Goal: Task Accomplishment & Management: Contribute content

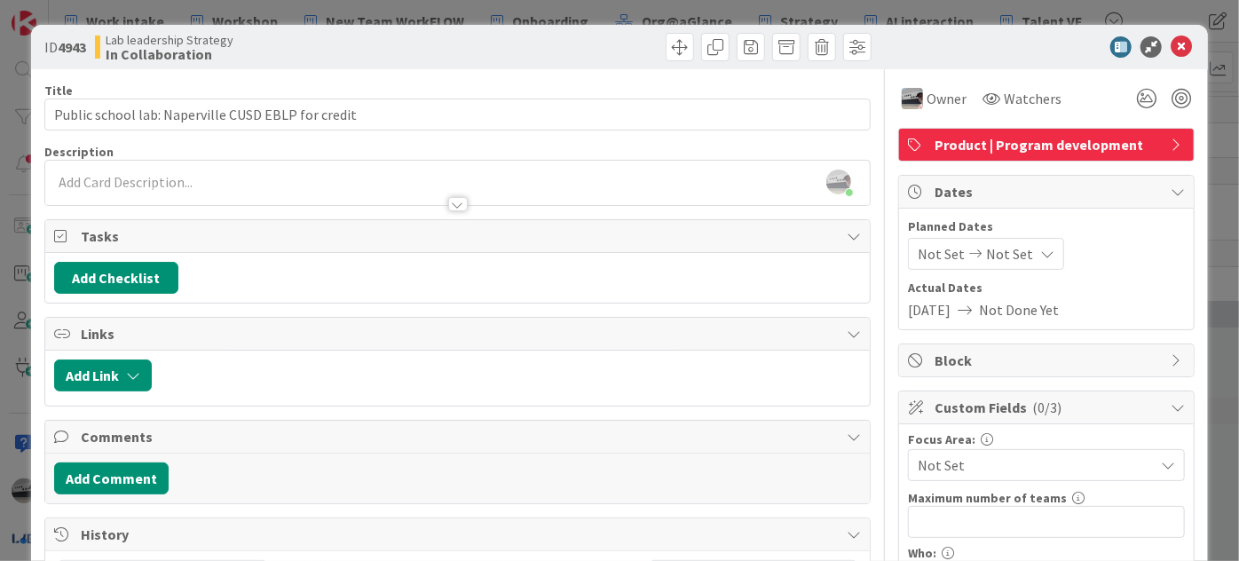
scroll to position [1129, 676]
click at [1171, 37] on icon at bounding box center [1181, 46] width 21 height 21
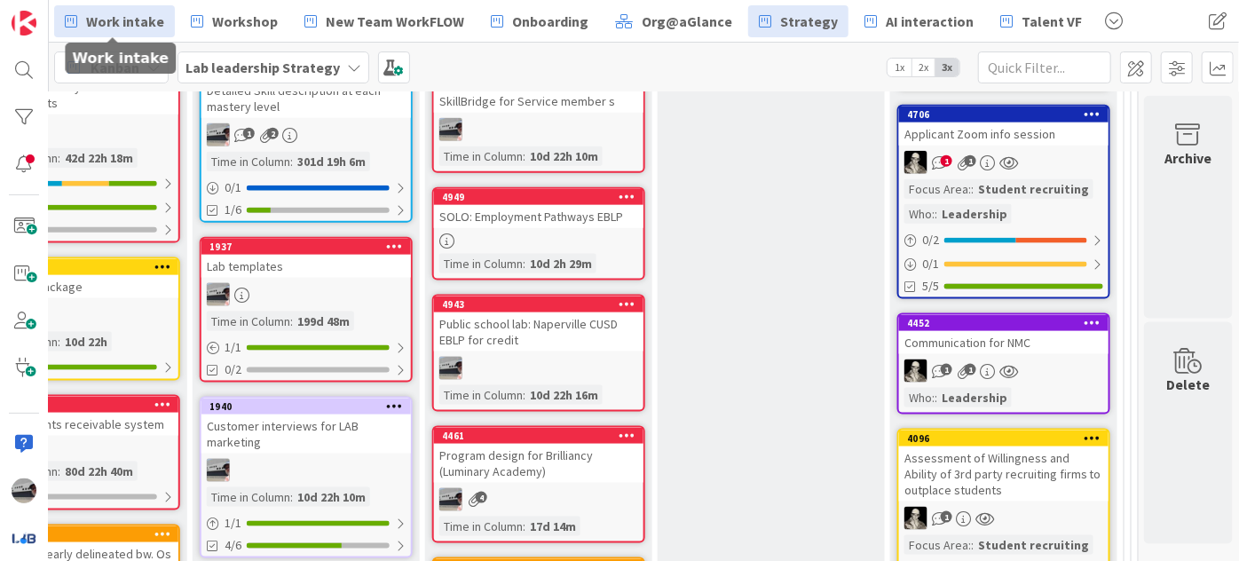
click at [102, 20] on span "Work intake" at bounding box center [125, 21] width 78 height 21
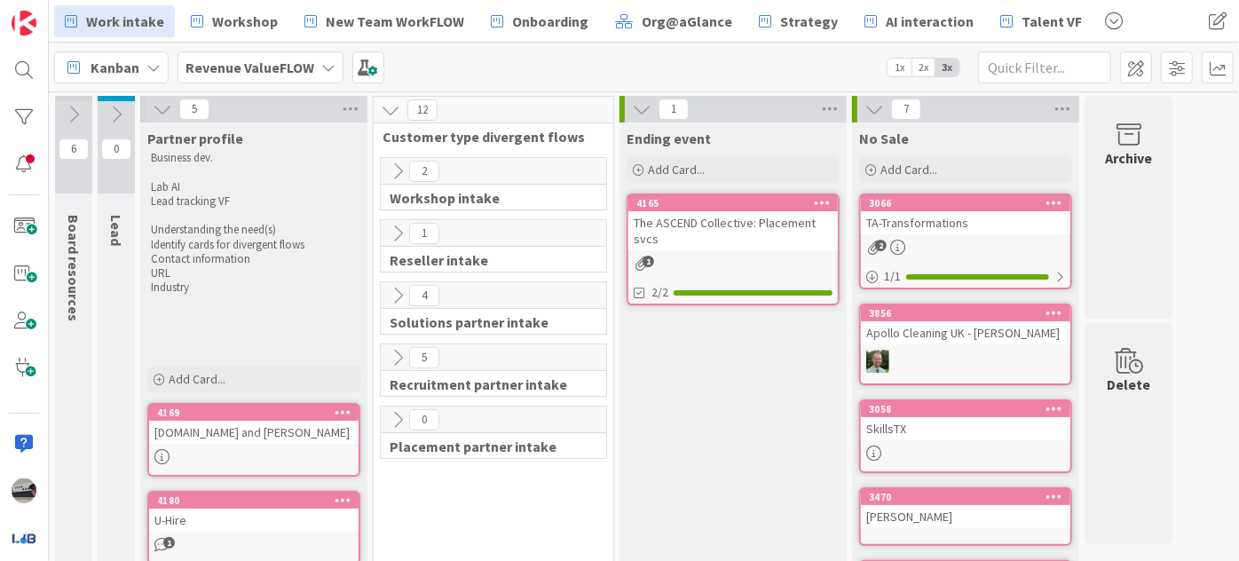
click at [392, 291] on icon at bounding box center [398, 296] width 20 height 20
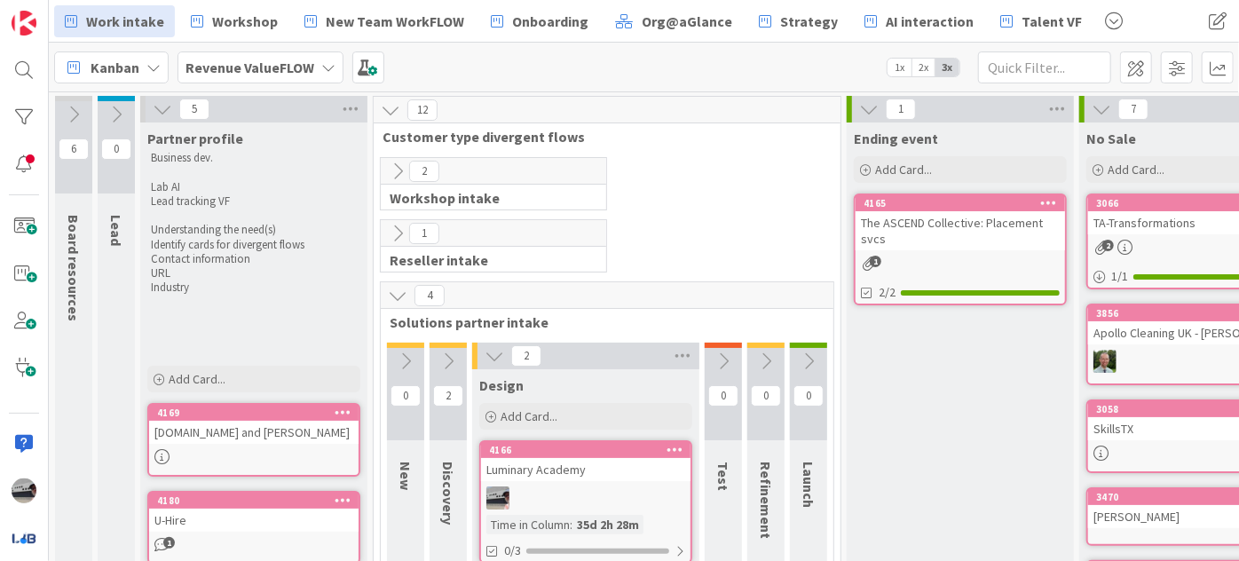
click at [403, 352] on icon at bounding box center [406, 362] width 20 height 20
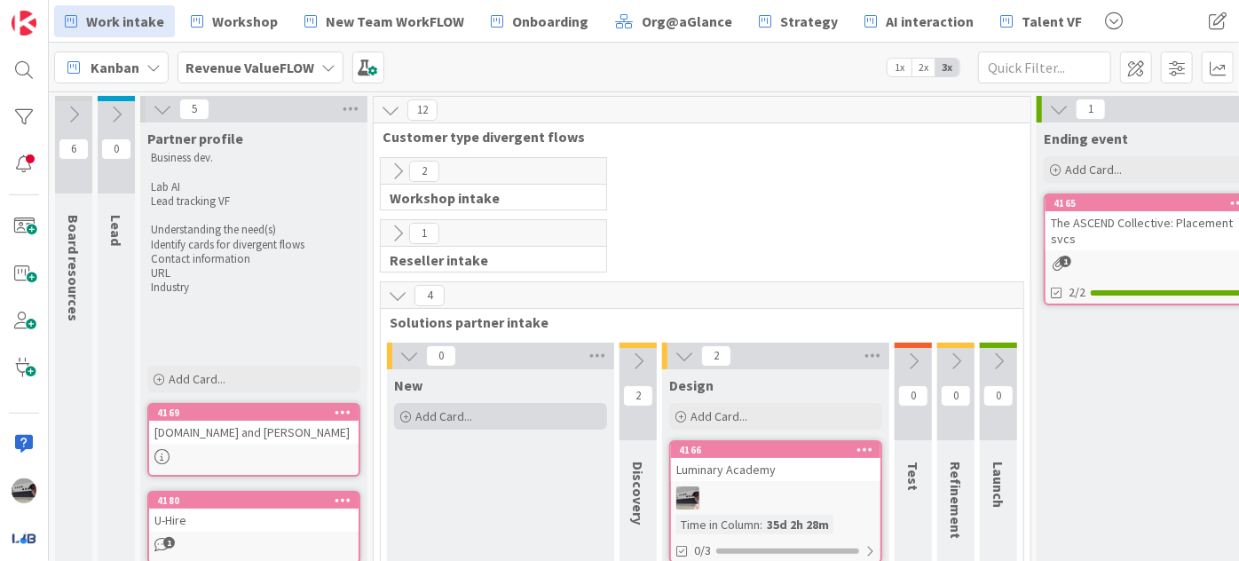
click at [454, 411] on span "Add Card..." at bounding box center [443, 416] width 57 height 16
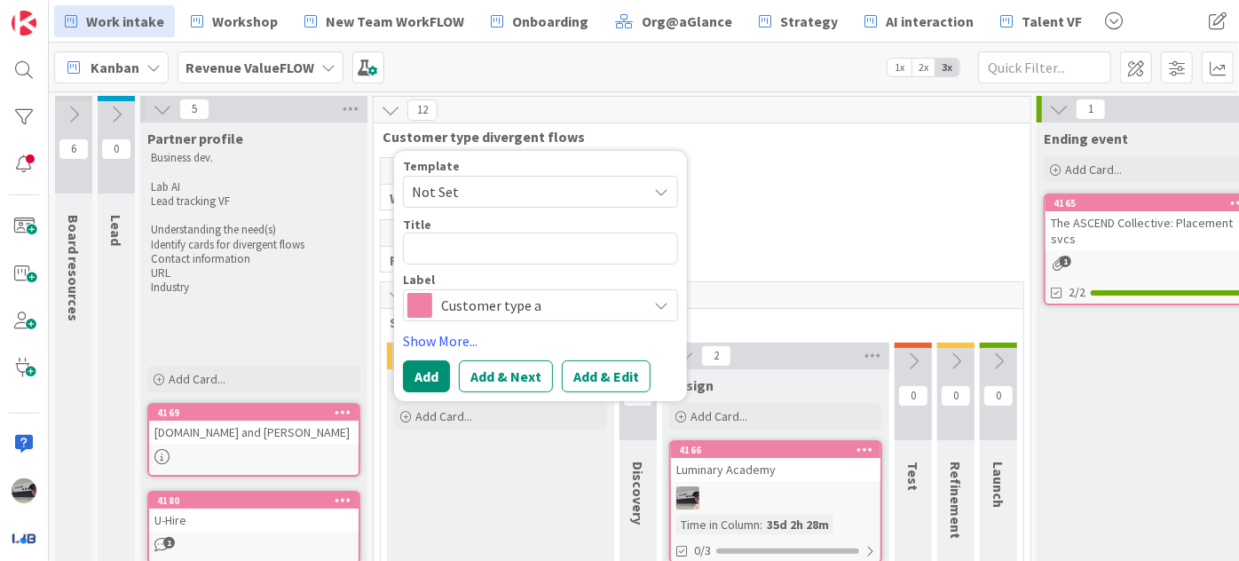
type textarea "x"
type textarea "D"
type textarea "x"
type textarea "Du"
type textarea "x"
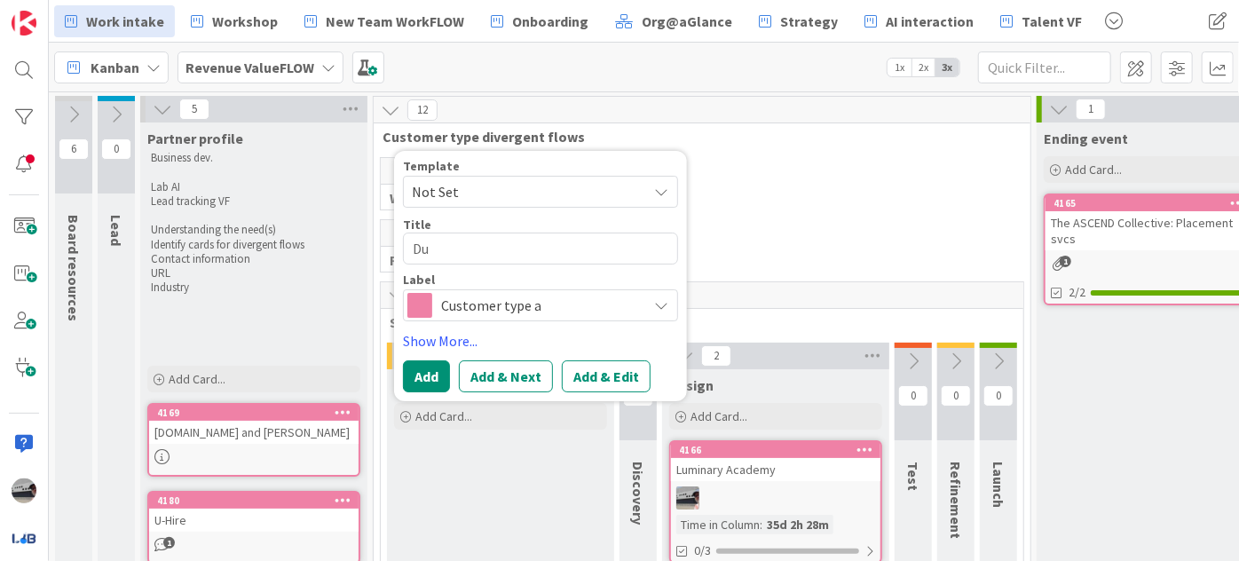
type textarea "Dub"
type textarea "x"
type textarea "Dubl"
type textarea "x"
type textarea "Dubli"
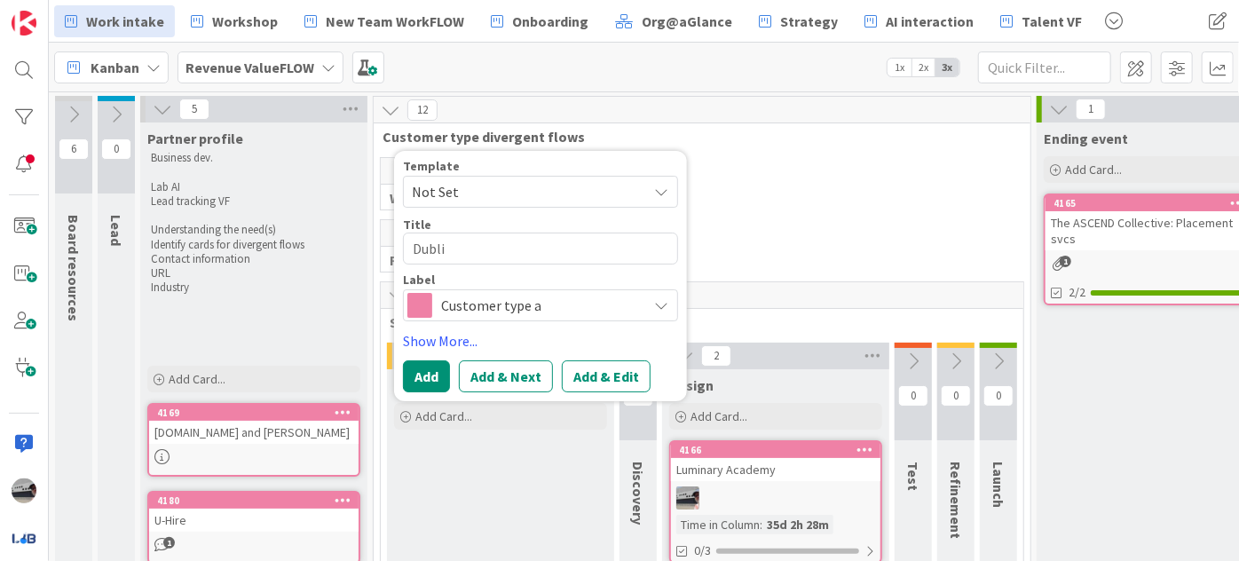
type textarea "x"
type textarea "[GEOGRAPHIC_DATA]"
type textarea "x"
type textarea "[GEOGRAPHIC_DATA]"
type textarea "x"
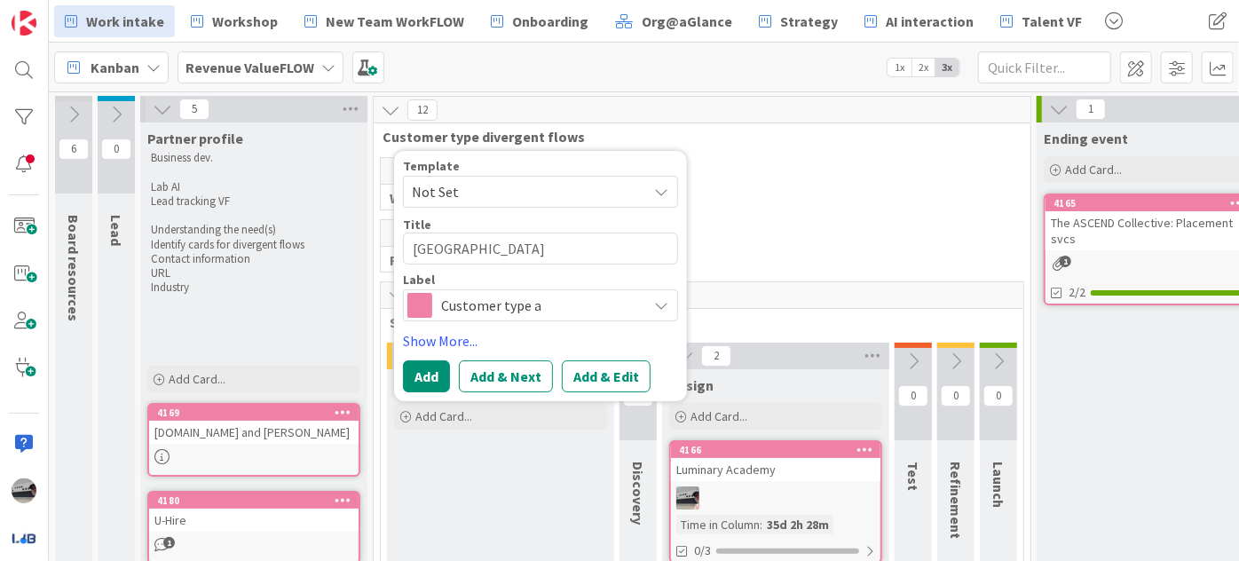
type textarea "Dublin B"
type textarea "x"
type textarea "Dublin Bu"
type textarea "x"
type textarea "Dublin Busi"
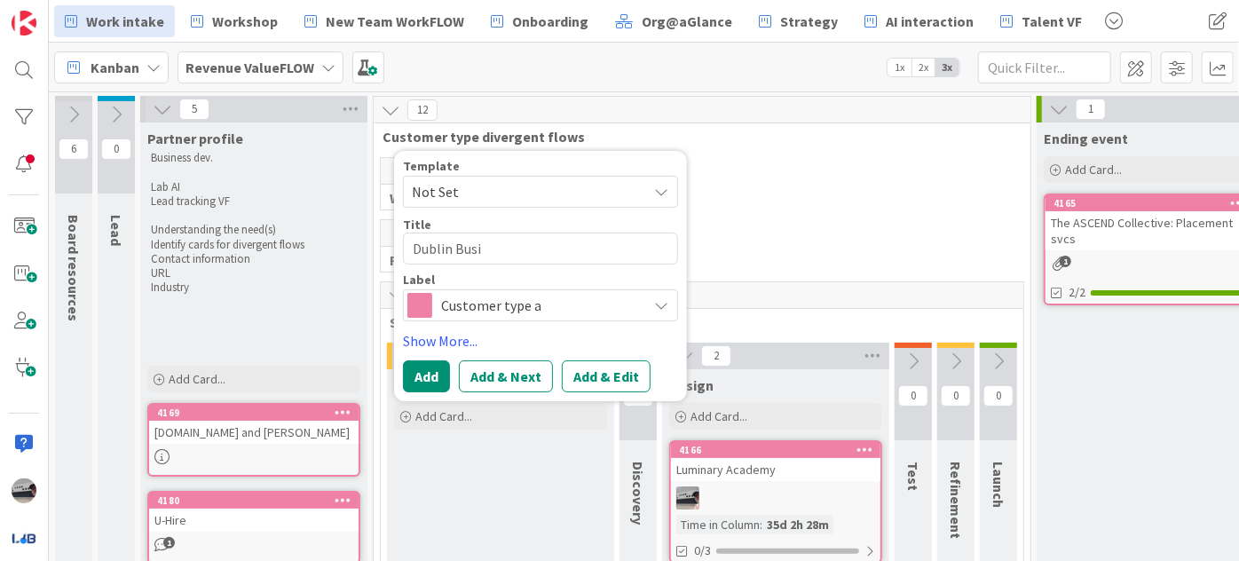
type textarea "x"
type textarea "Dublin Busin"
type textarea "x"
type textarea "Dublin Busine"
type textarea "x"
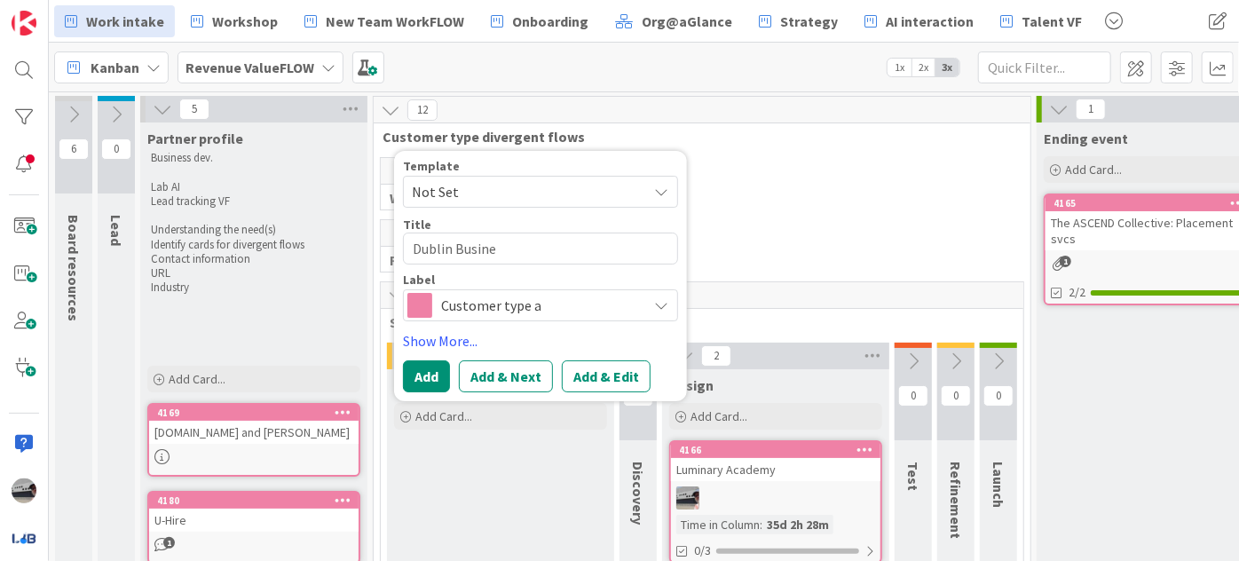
type textarea "Dublin Busines"
type textarea "x"
type textarea "Dublin Business"
type textarea "x"
type textarea "Dublin Business"
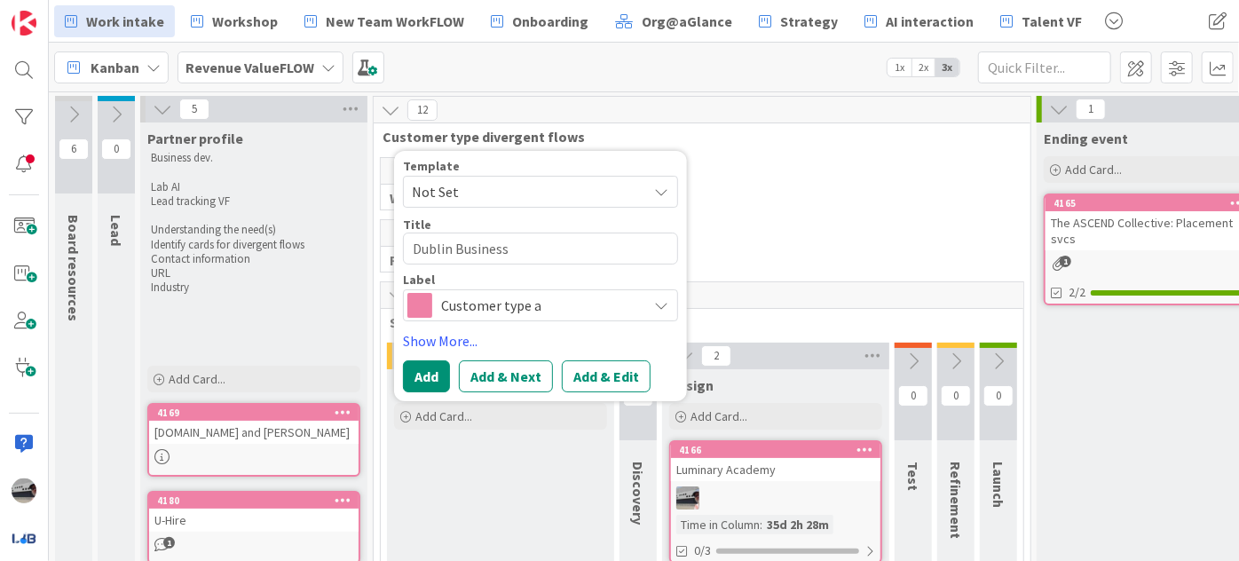
type textarea "x"
type textarea "Dublin Business S"
type textarea "x"
type textarea "Dublin Business Sc"
type textarea "x"
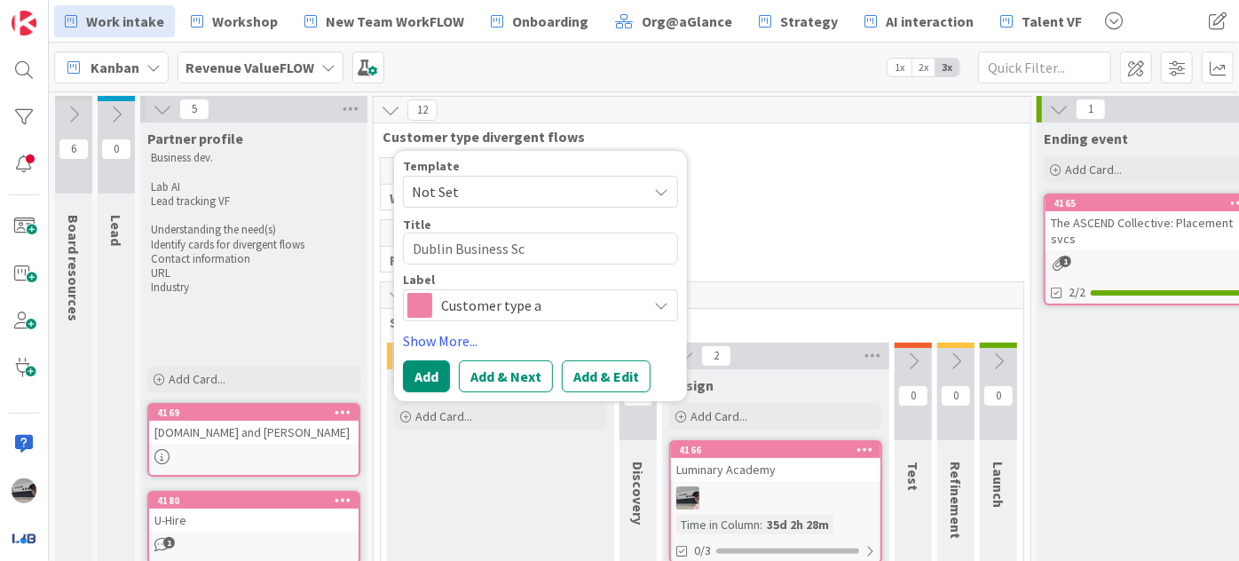
type textarea "Dublin Business Sch"
type textarea "x"
type textarea "Dublin Business Scho"
type textarea "x"
type textarea "Dublin Business Schoo"
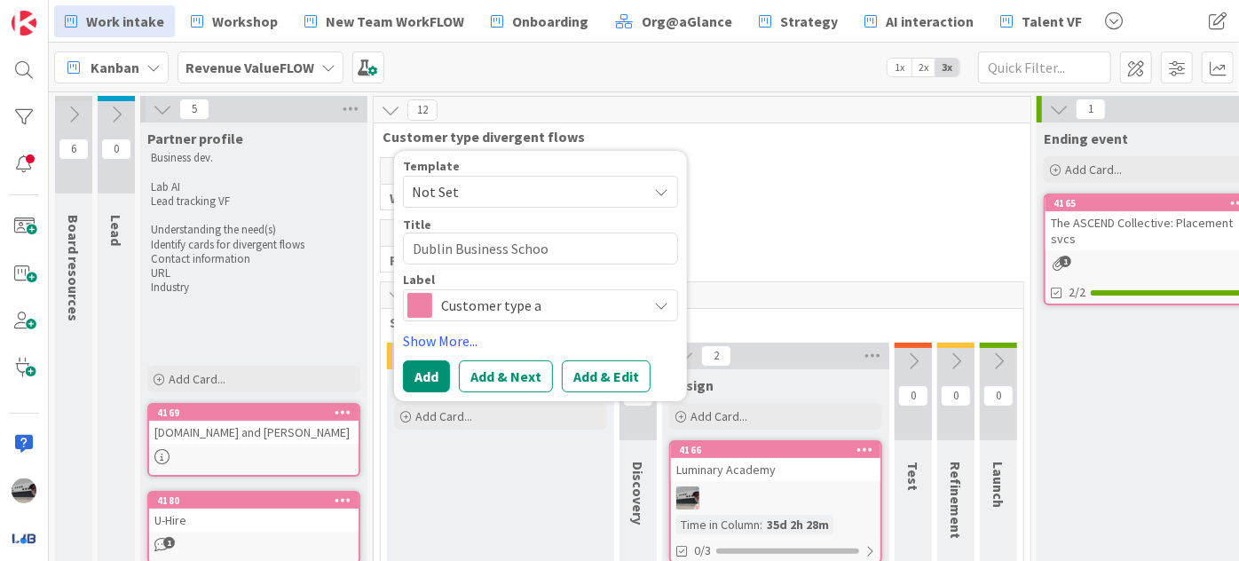
type textarea "x"
type textarea "[GEOGRAPHIC_DATA]"
type textarea "x"
type textarea "[GEOGRAPHIC_DATA]:"
type textarea "x"
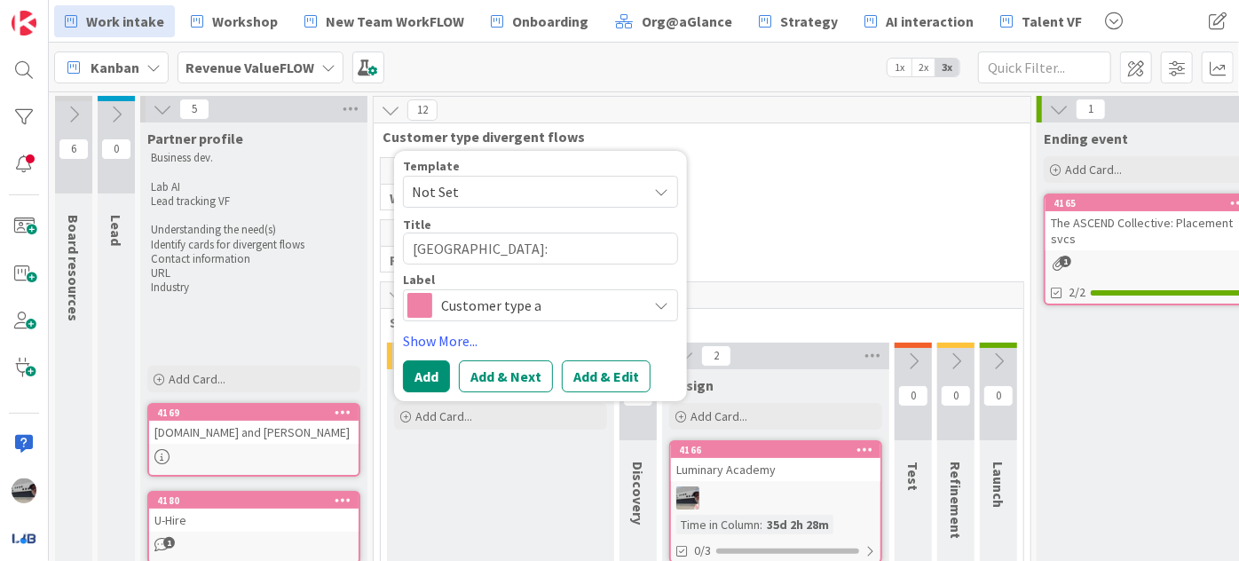
type textarea "[GEOGRAPHIC_DATA]:"
type textarea "x"
type textarea "[GEOGRAPHIC_DATA]: C"
type textarea "x"
type textarea "[GEOGRAPHIC_DATA]: Co"
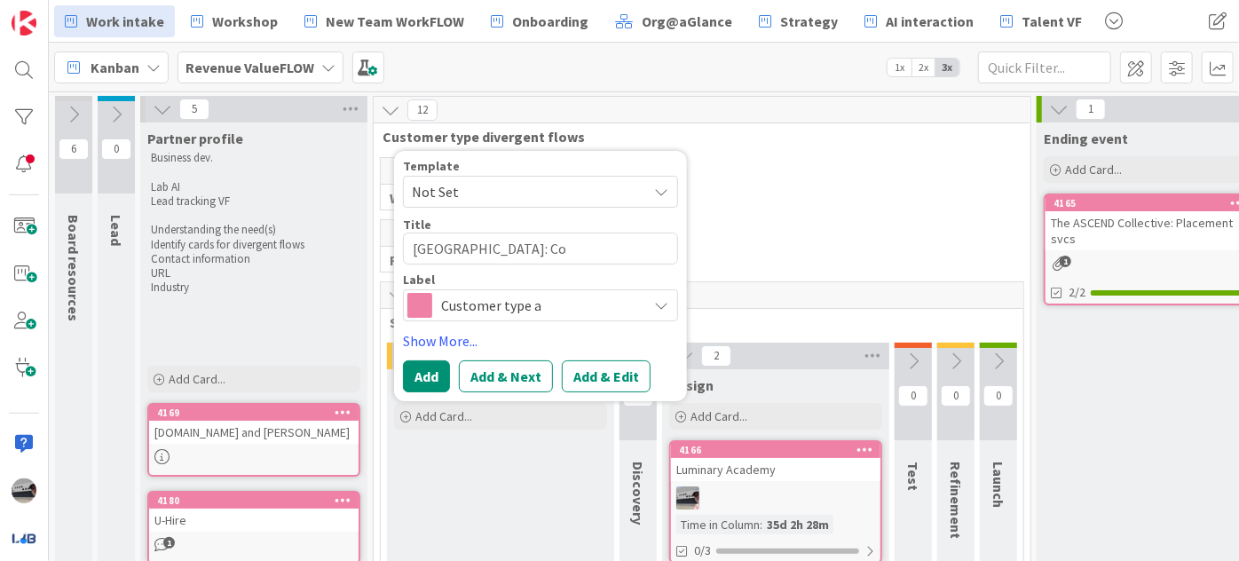
type textarea "x"
type textarea "[GEOGRAPHIC_DATA]: Com"
type textarea "x"
type textarea "[GEOGRAPHIC_DATA]: Co"
type textarea "x"
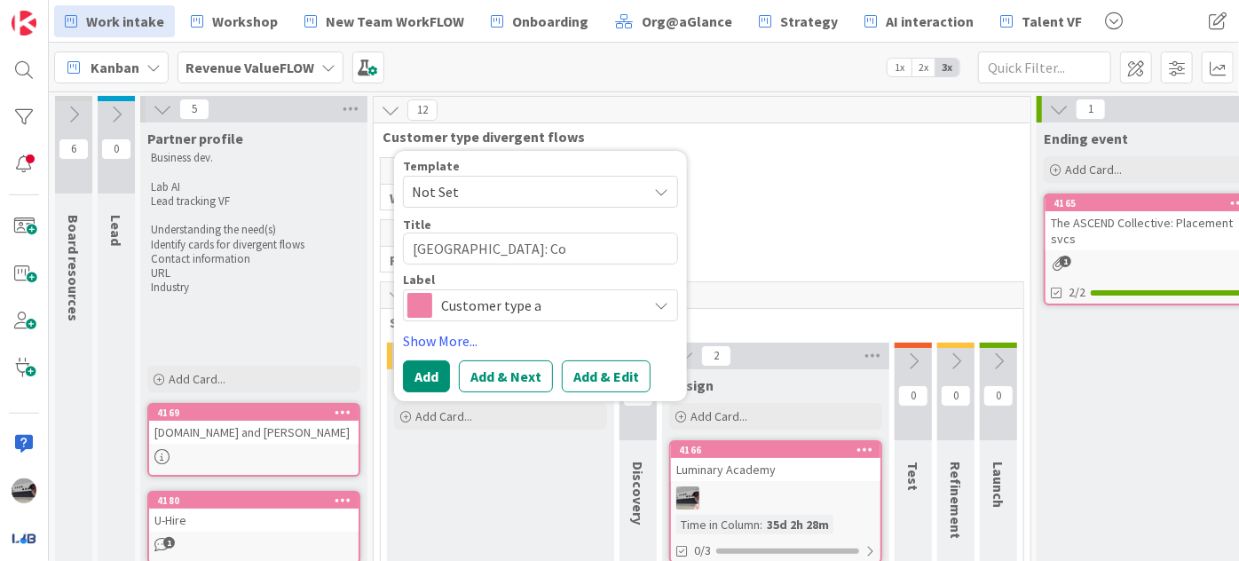
type textarea "[GEOGRAPHIC_DATA]: C"
type textarea "x"
type textarea "[GEOGRAPHIC_DATA]:"
type textarea "x"
type textarea "[GEOGRAPHIC_DATA]: S"
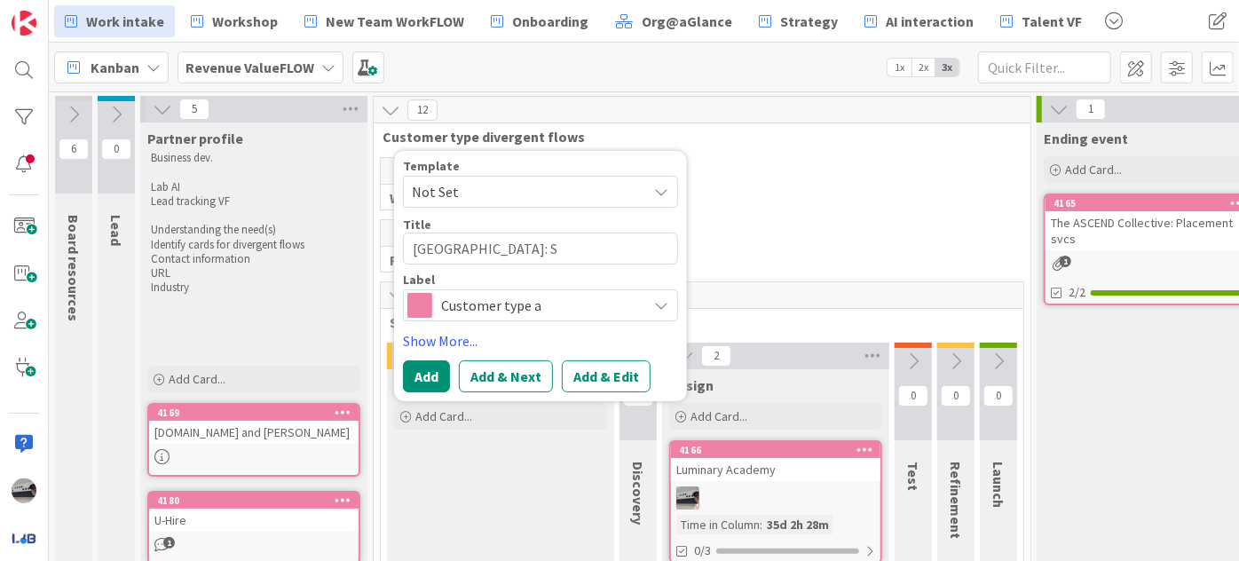
type textarea "x"
type textarea "[GEOGRAPHIC_DATA]: Sc"
type textarea "x"
type textarea "[GEOGRAPHIC_DATA]: Sch"
type textarea "x"
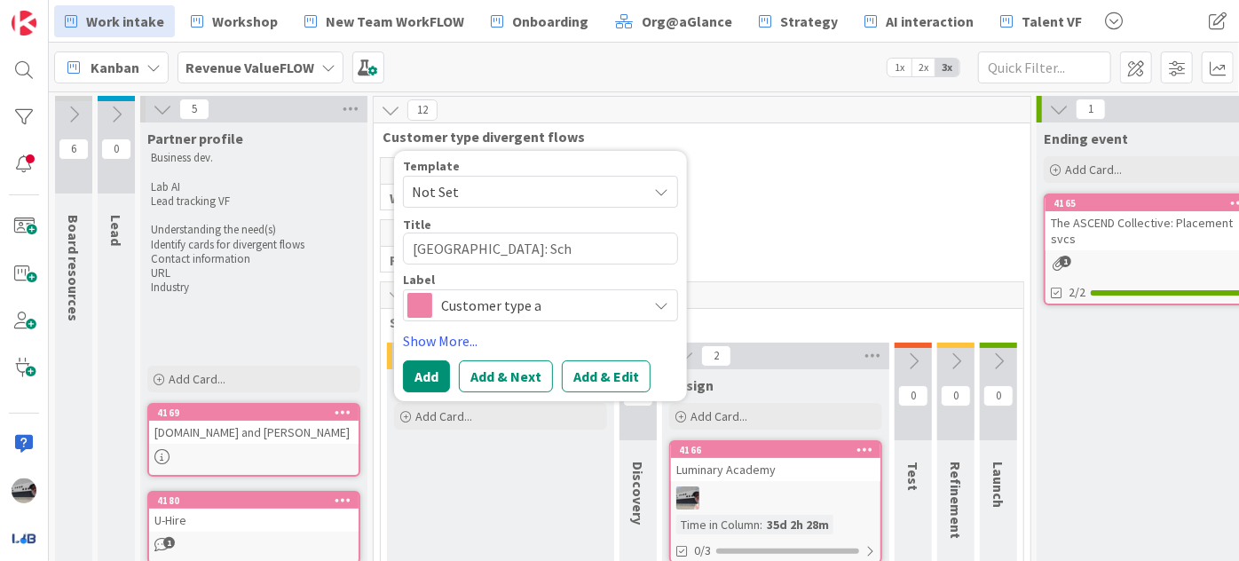
type textarea "[GEOGRAPHIC_DATA]: Scho"
type textarea "x"
type textarea "[GEOGRAPHIC_DATA]: Schoo"
type textarea "x"
type textarea "[GEOGRAPHIC_DATA]: School"
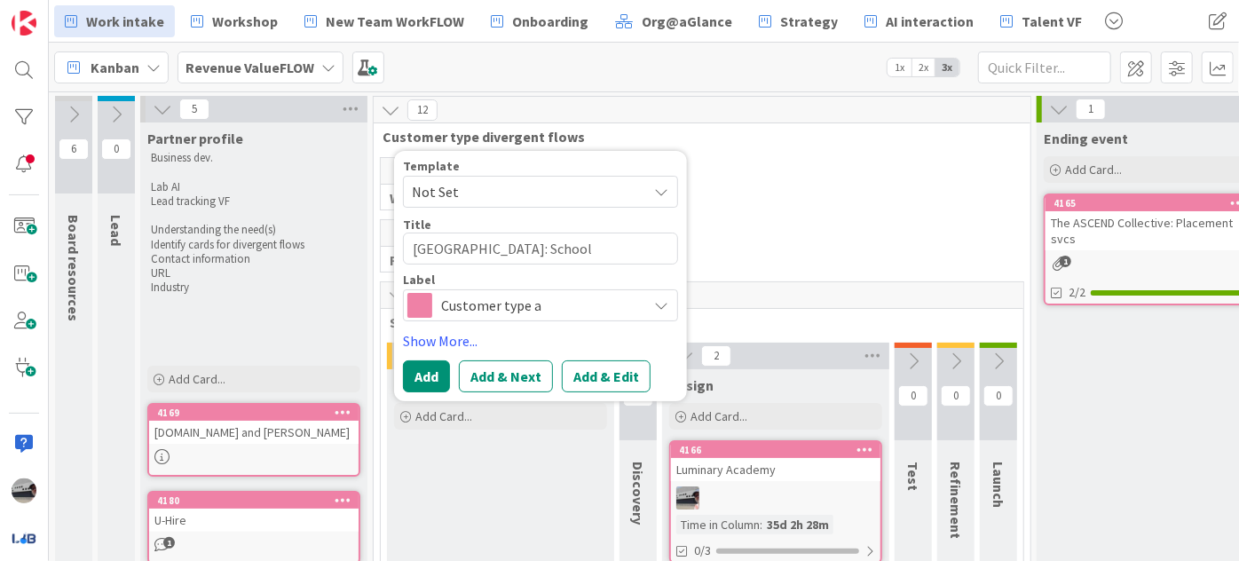
type textarea "x"
type textarea "[GEOGRAPHIC_DATA]: School"
type textarea "x"
type textarea "[GEOGRAPHIC_DATA]: School o"
type textarea "x"
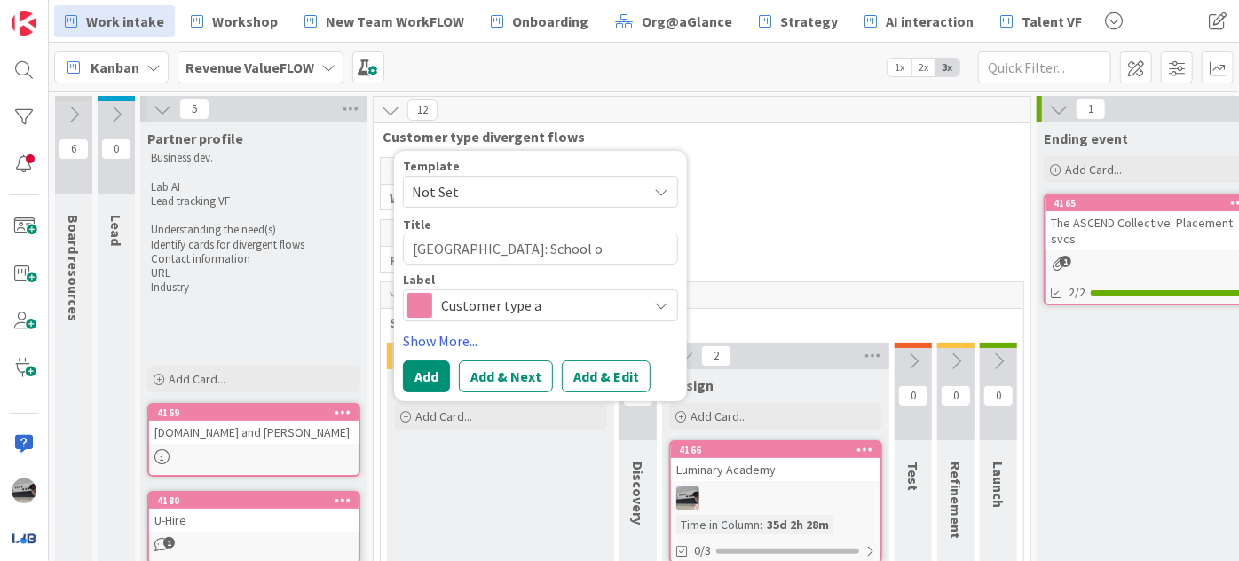
type textarea "[GEOGRAPHIC_DATA]: School of"
type textarea "x"
type textarea "[GEOGRAPHIC_DATA]: School of"
type textarea "x"
type textarea "[GEOGRAPHIC_DATA]: School of c"
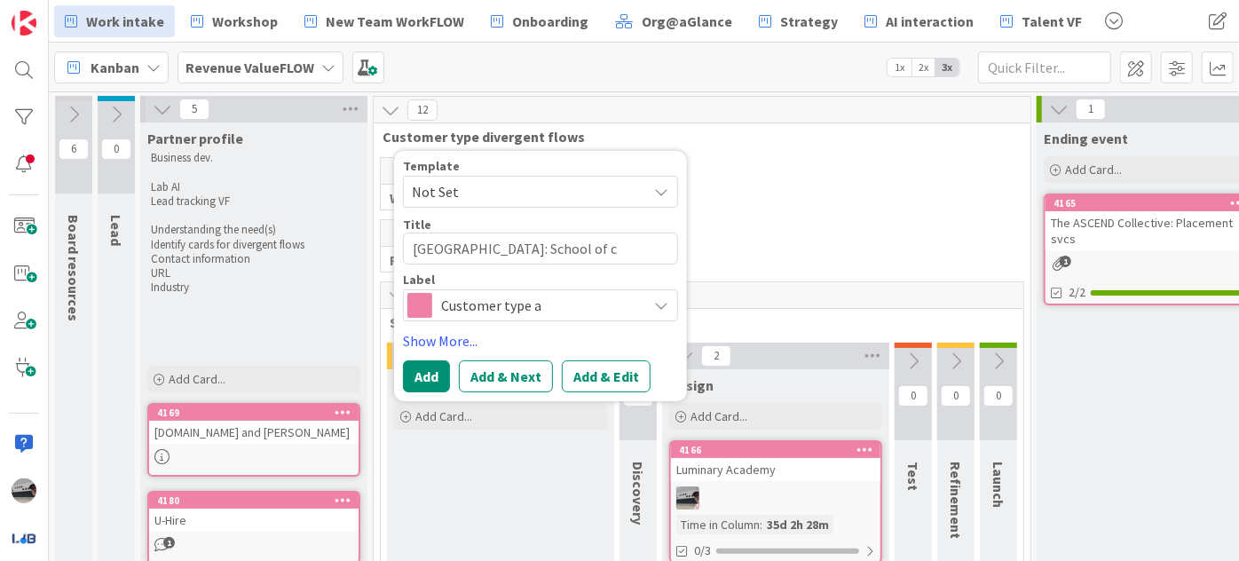
type textarea "x"
type textarea "[GEOGRAPHIC_DATA]: School of co"
type textarea "x"
type textarea "[GEOGRAPHIC_DATA]: School of com"
type textarea "x"
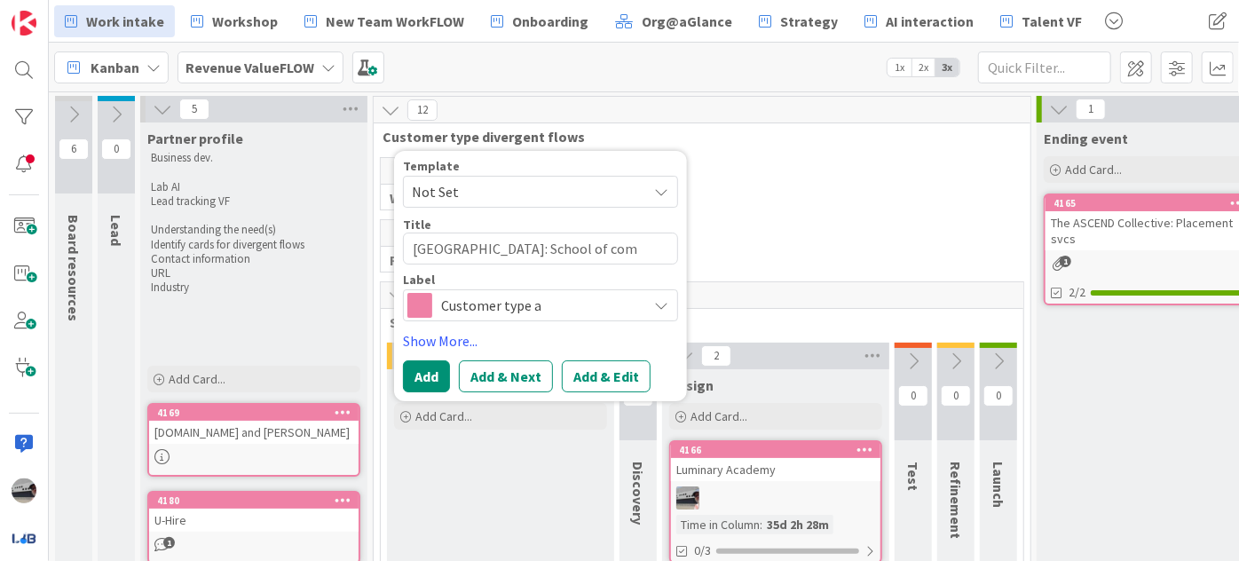
type textarea "[GEOGRAPHIC_DATA]: School of comp"
type textarea "x"
type textarea "[GEOGRAPHIC_DATA]: School of compu"
type textarea "x"
type textarea "[GEOGRAPHIC_DATA]: School of comput"
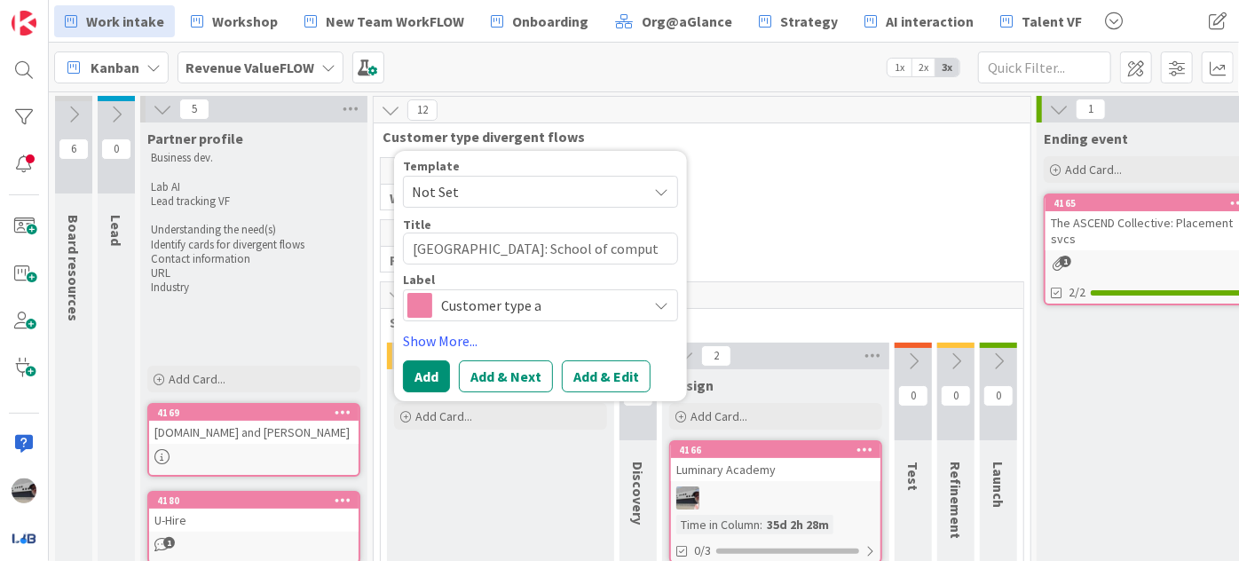
type textarea "x"
type textarea "[GEOGRAPHIC_DATA]: School of compute"
type textarea "x"
type textarea "[GEOGRAPHIC_DATA]: School of computer"
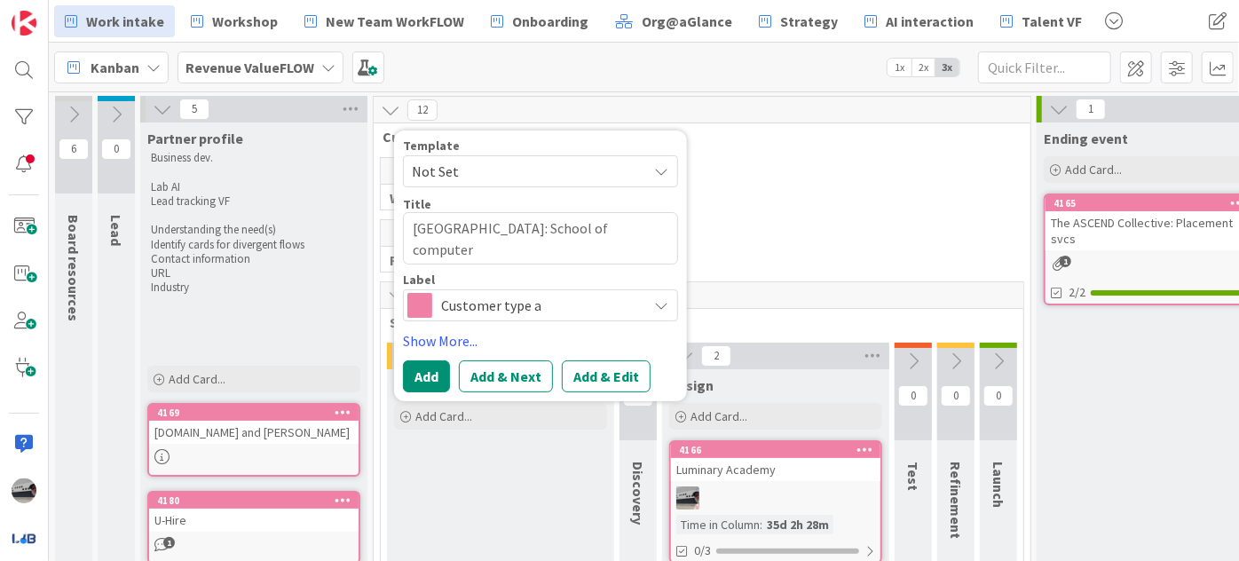
type textarea "x"
type textarea "[GEOGRAPHIC_DATA]: School of computer"
type textarea "x"
type textarea "[GEOGRAPHIC_DATA]: School of computer s"
type textarea "x"
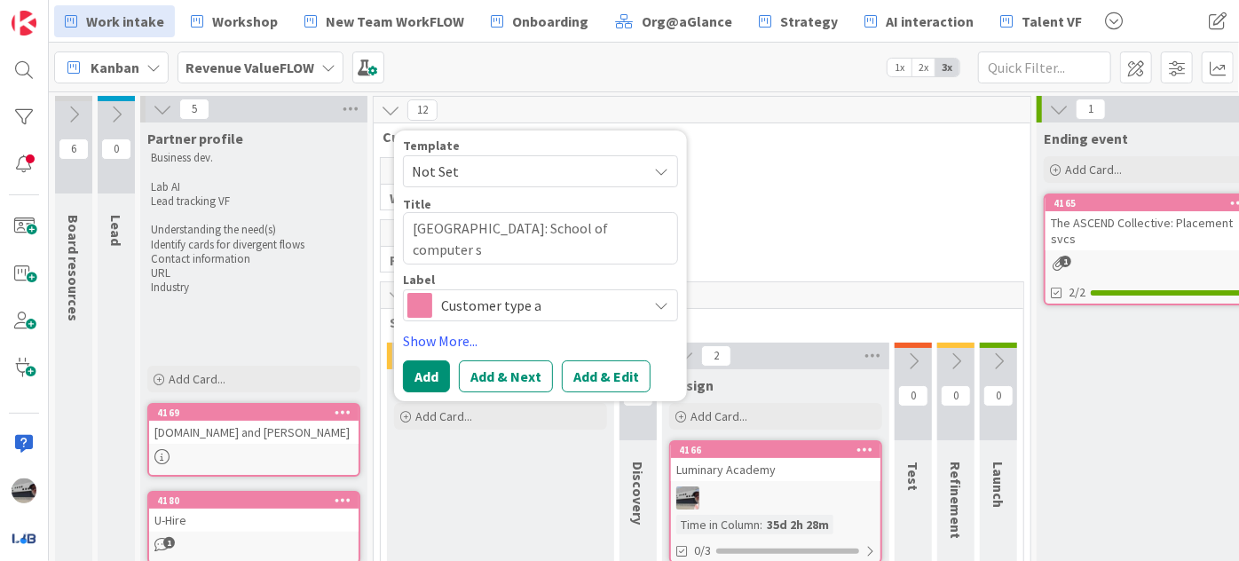
type textarea "[GEOGRAPHIC_DATA]: School of computer sc"
type textarea "x"
type textarea "[GEOGRAPHIC_DATA]: School of computer sci"
type textarea "x"
type textarea "[GEOGRAPHIC_DATA]: School of computer scie"
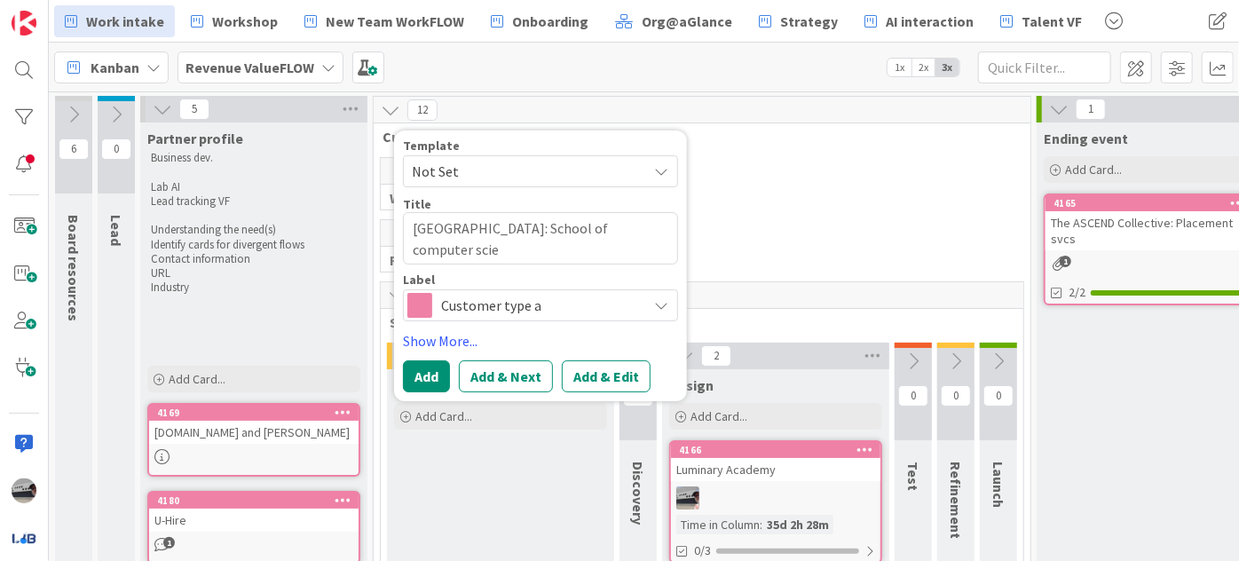
type textarea "x"
type textarea "[GEOGRAPHIC_DATA]: School of computer scien"
type textarea "x"
type textarea "[GEOGRAPHIC_DATA]: School of computer scient"
type textarea "x"
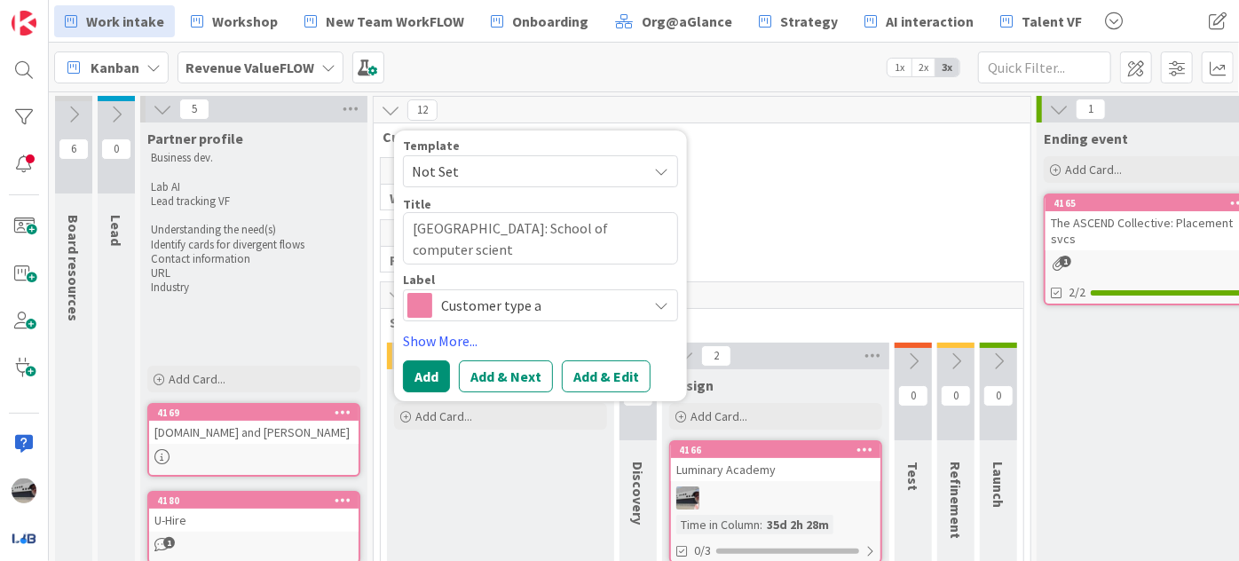
type textarea "[GEOGRAPHIC_DATA]: School of computer scien"
type textarea "x"
type textarea "[GEOGRAPHIC_DATA]: School of computer scienc"
type textarea "x"
type textarea "[GEOGRAPHIC_DATA]: School of computer science"
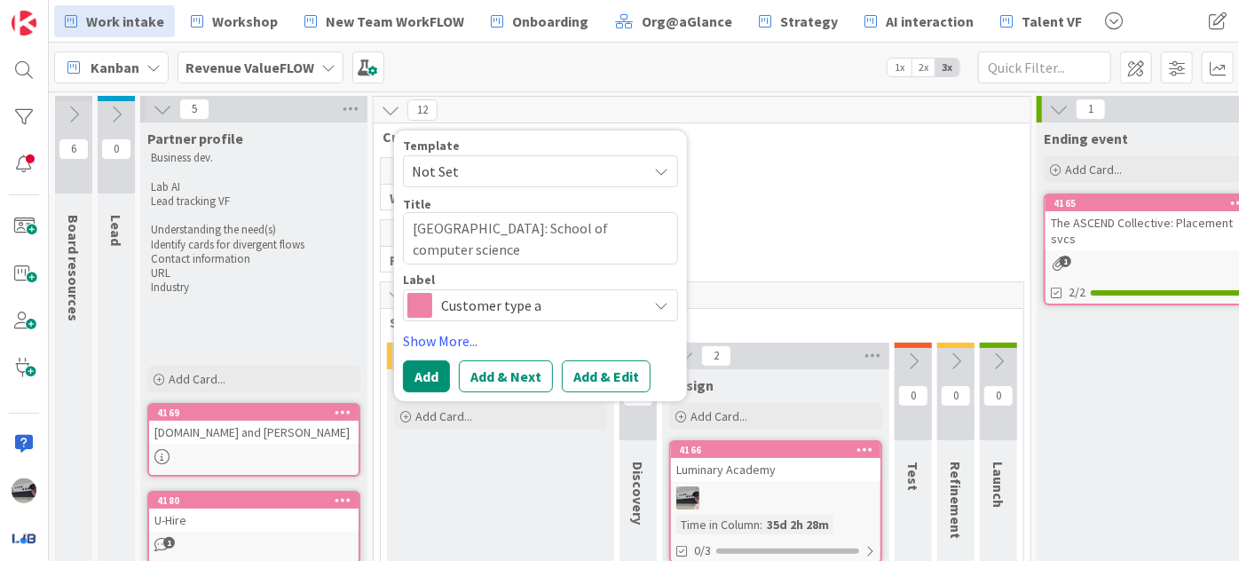
type textarea "x"
type textarea "[GEOGRAPHIC_DATA]: School of computer science."
click at [431, 388] on button "Add" at bounding box center [426, 376] width 47 height 32
